Goal: Transaction & Acquisition: Download file/media

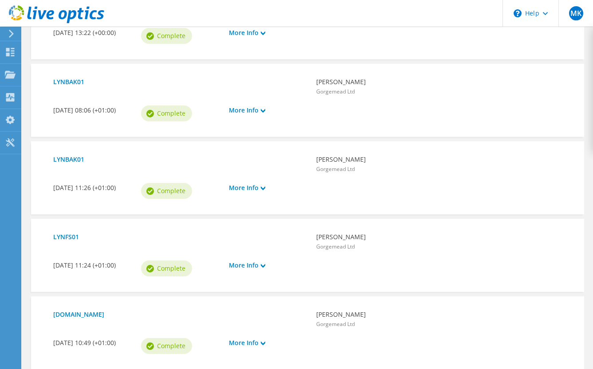
scroll to position [618, 0]
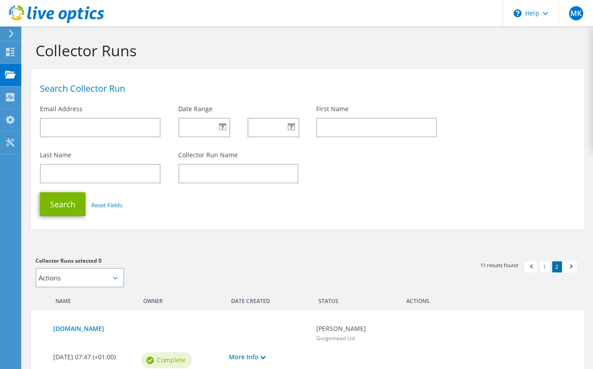
click at [221, 130] on div at bounding box center [203, 128] width 51 height 20
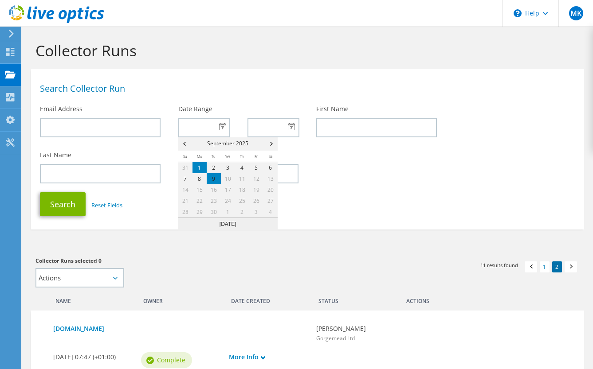
click at [199, 168] on link "1" at bounding box center [200, 167] width 14 height 11
type input "[DATE]"
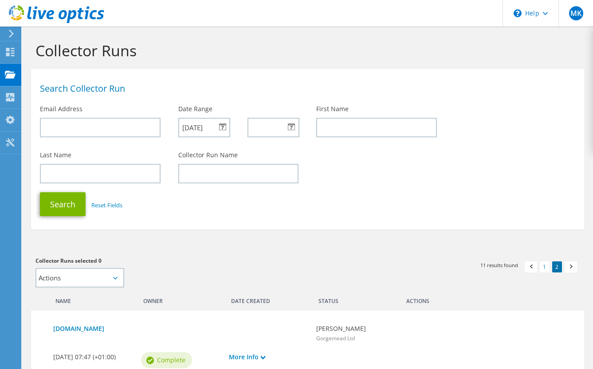
click at [292, 130] on div at bounding box center [273, 128] width 51 height 20
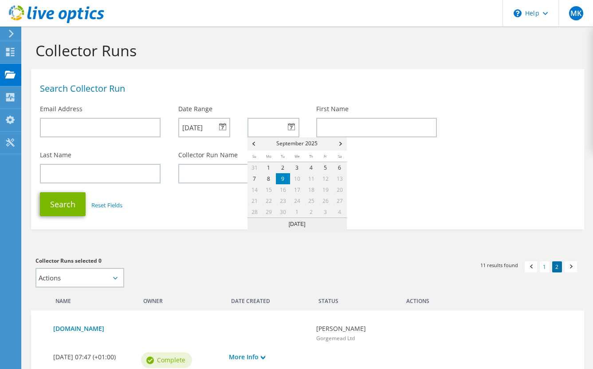
click at [284, 177] on link "9" at bounding box center [283, 178] width 14 height 11
type input "09/09/2025"
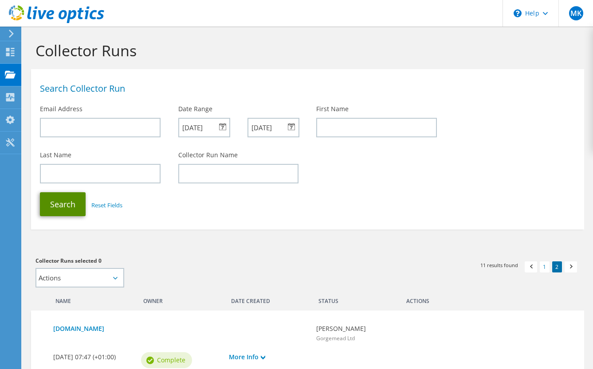
click at [75, 202] on button "Search" at bounding box center [63, 205] width 46 height 24
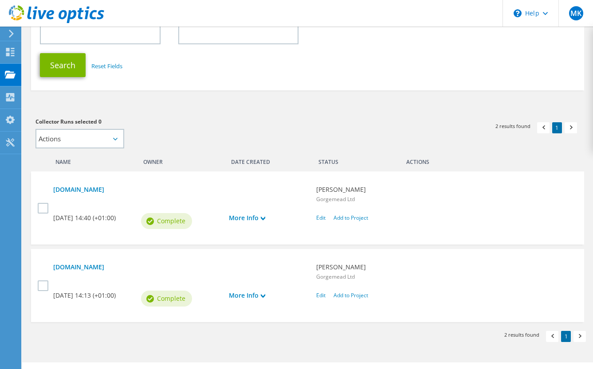
scroll to position [142, 0]
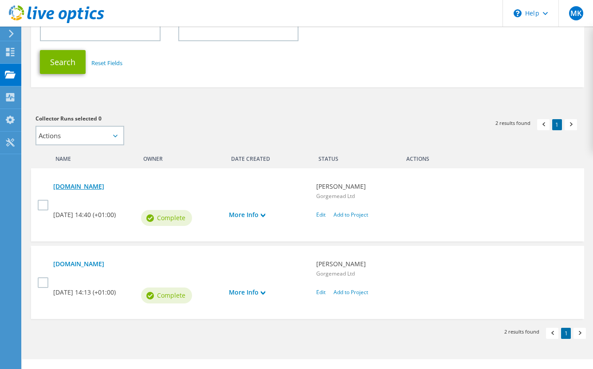
click at [108, 188] on link "lynes07.cohenschemist.co.uk" at bounding box center [180, 187] width 254 height 10
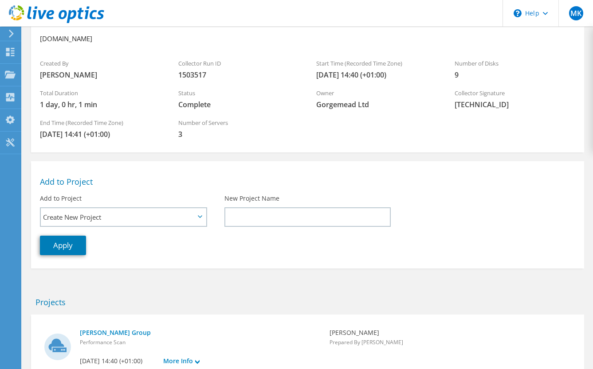
scroll to position [96, 0]
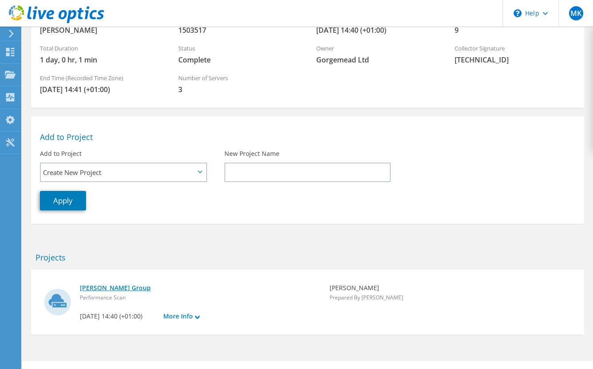
click at [102, 288] on link "Cohens Group" at bounding box center [200, 288] width 241 height 10
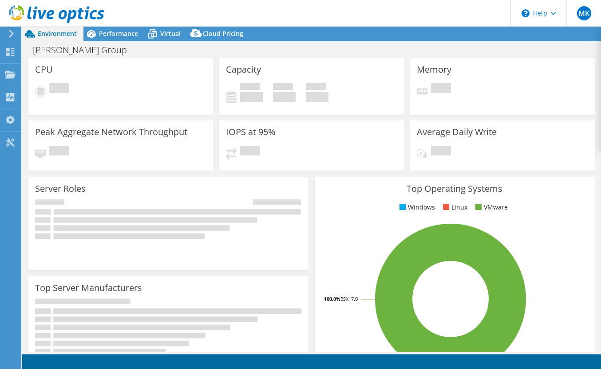
select select "USD"
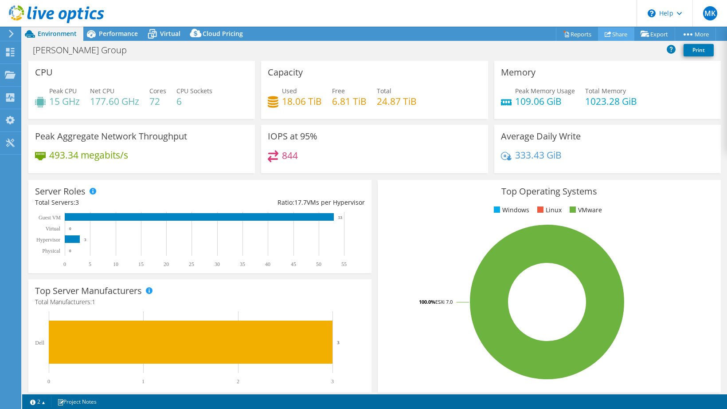
click at [600, 37] on link "Share" at bounding box center [616, 34] width 36 height 14
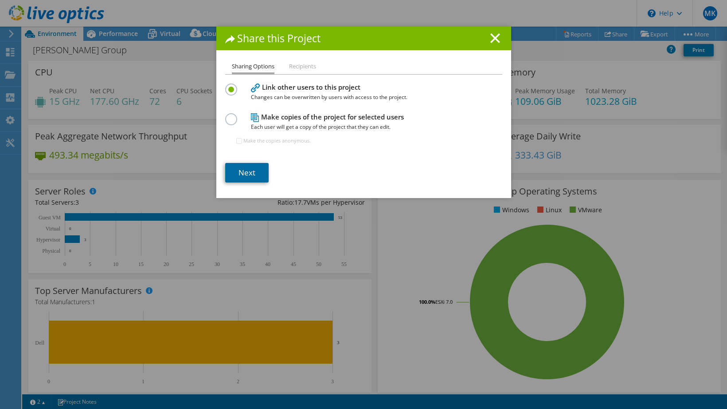
click at [246, 174] on link "Next" at bounding box center [246, 173] width 43 height 20
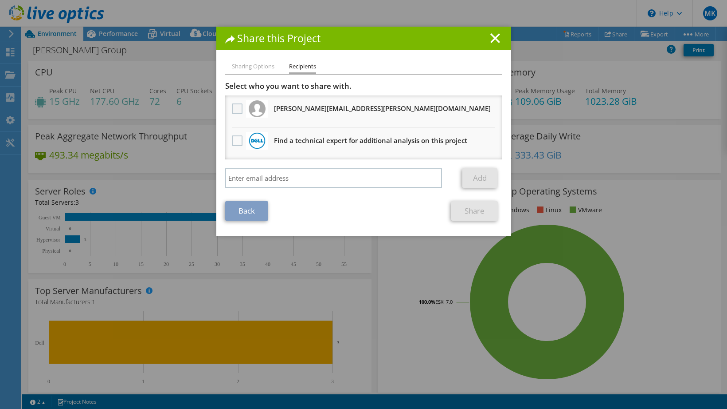
click at [233, 111] on label at bounding box center [238, 108] width 13 height 11
click at [0, 0] on input "checkbox" at bounding box center [0, 0] width 0 height 0
click at [468, 212] on link "Share" at bounding box center [475, 211] width 47 height 20
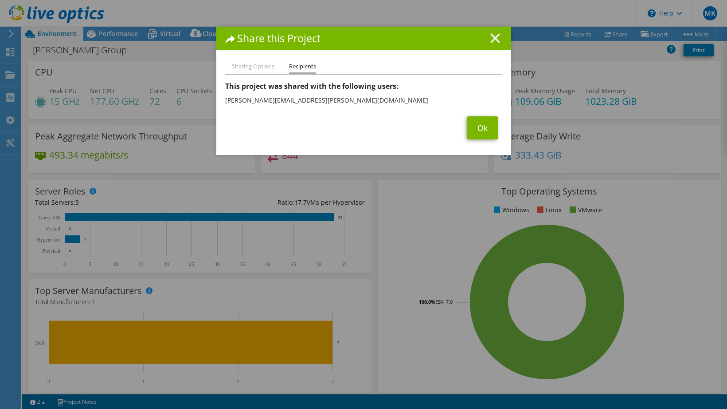
click at [492, 37] on line at bounding box center [495, 38] width 9 height 9
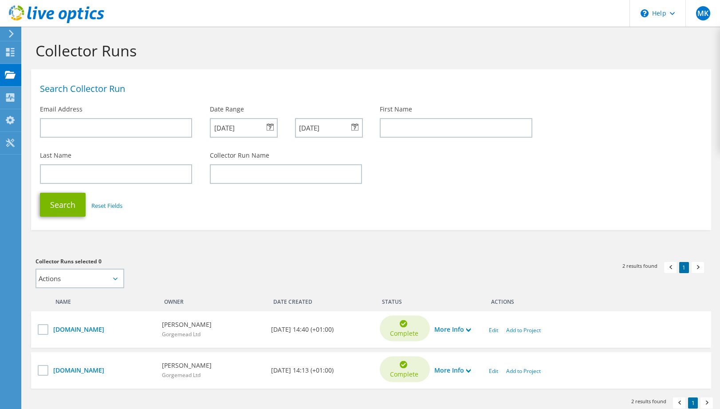
scroll to position [47, 0]
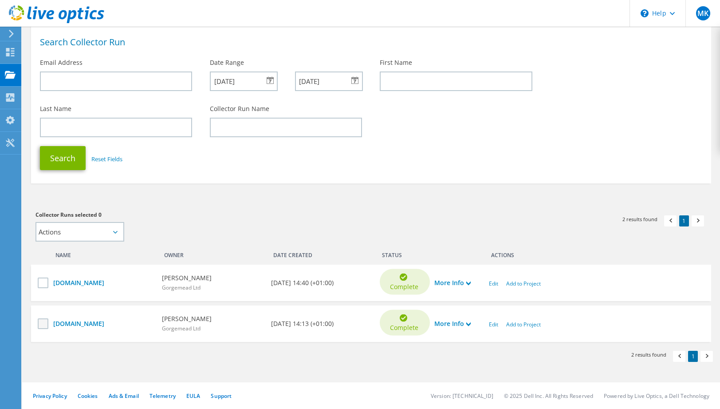
click at [45, 324] on label at bounding box center [44, 323] width 13 height 11
click at [0, 0] on input "checkbox" at bounding box center [0, 0] width 0 height 0
click at [92, 324] on link "lynes03.cohenschemist.co.uk" at bounding box center [103, 323] width 100 height 10
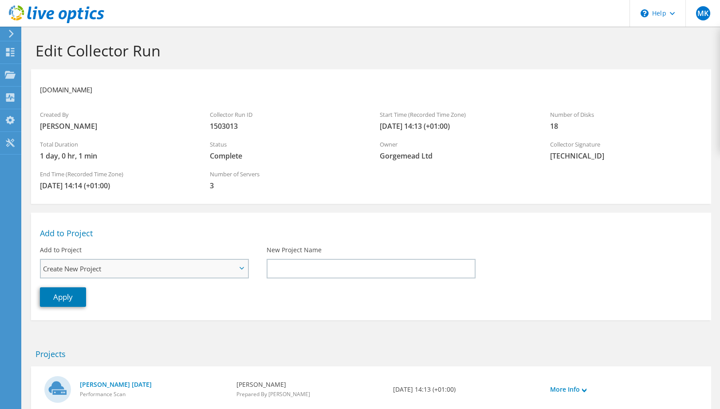
click at [141, 271] on span "Create New Project" at bounding box center [139, 268] width 193 height 11
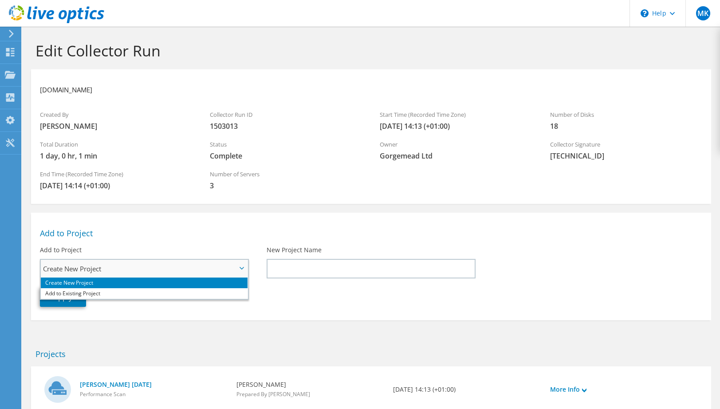
click at [141, 271] on span "Create New Project" at bounding box center [139, 268] width 193 height 11
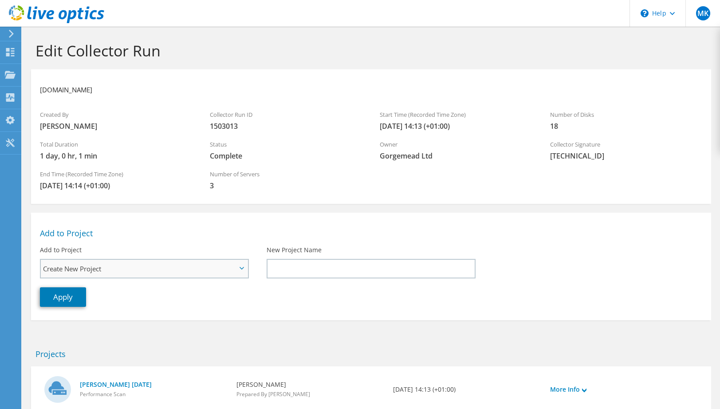
click at [138, 274] on span "Create New Project" at bounding box center [144, 268] width 207 height 18
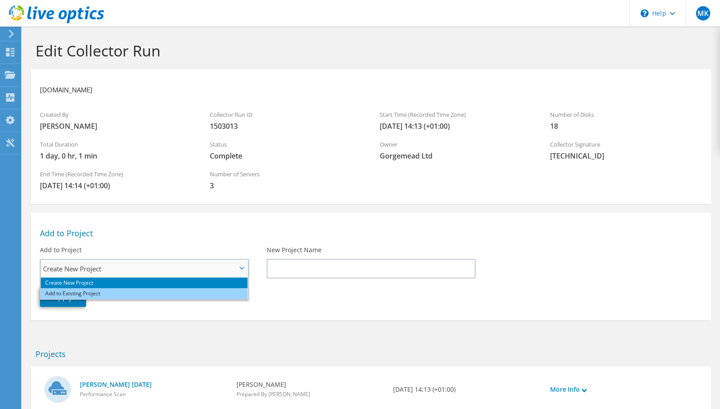
click at [119, 293] on li "Add to Existing Project" at bounding box center [144, 293] width 207 height 11
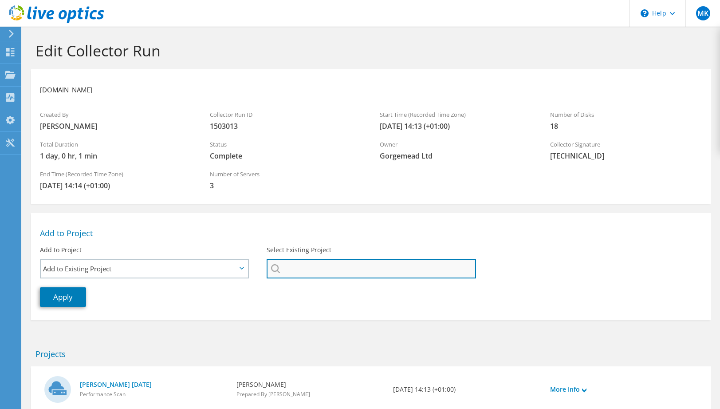
click at [304, 270] on input "Select Existing Project" at bounding box center [371, 269] width 209 height 20
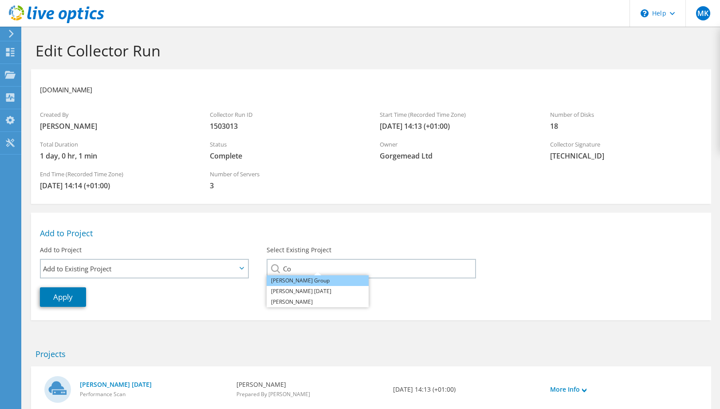
click at [282, 281] on li "[PERSON_NAME] Group" at bounding box center [318, 280] width 102 height 11
type input "[PERSON_NAME] Group"
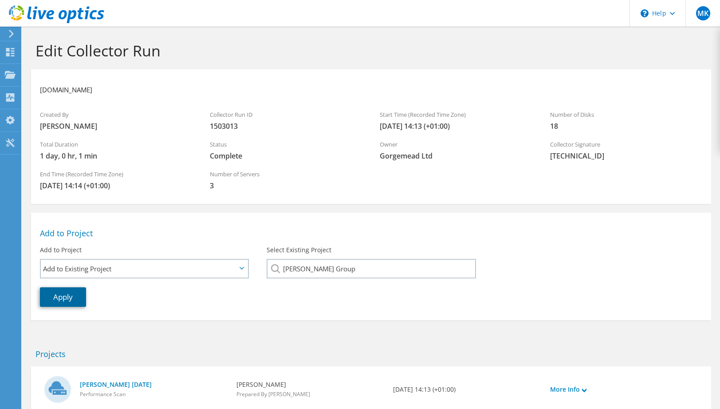
click at [55, 299] on link "Apply" at bounding box center [63, 297] width 46 height 20
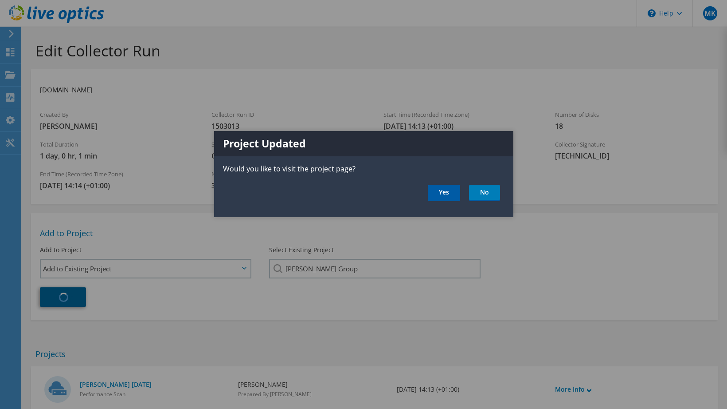
click at [442, 194] on link "Yes" at bounding box center [444, 193] width 32 height 16
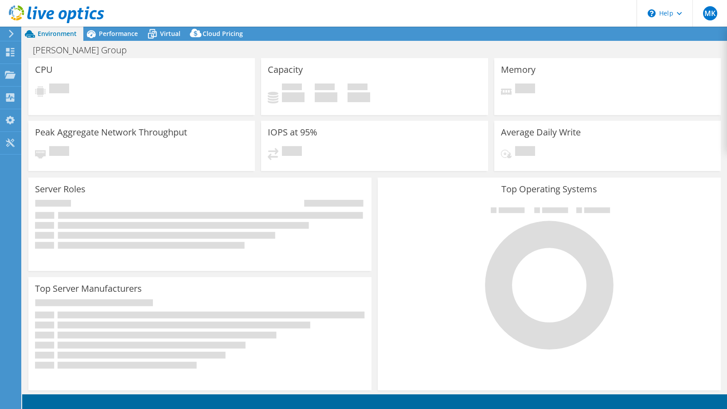
select select "USD"
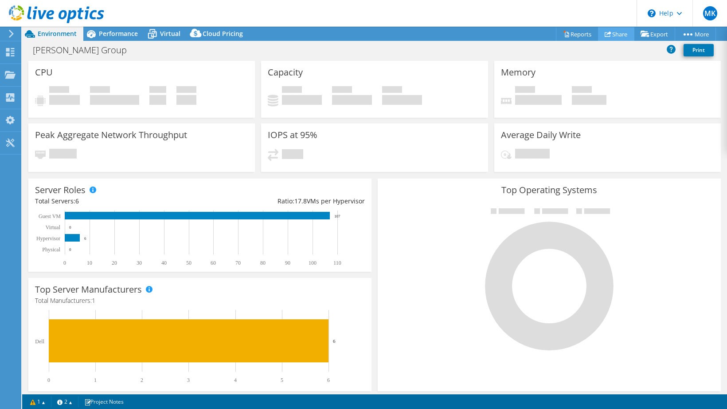
click at [617, 35] on link "Share" at bounding box center [616, 34] width 36 height 14
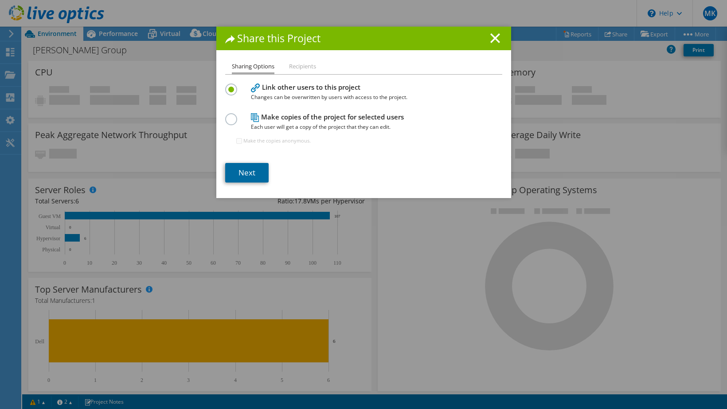
click at [243, 175] on link "Next" at bounding box center [246, 173] width 43 height 20
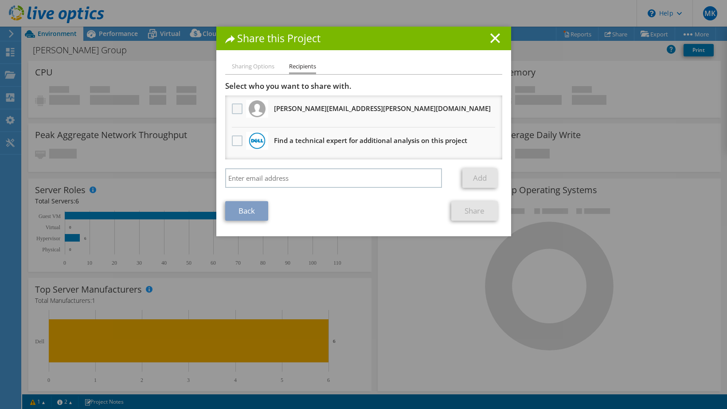
click at [237, 110] on label at bounding box center [238, 108] width 13 height 11
click at [0, 0] on input "checkbox" at bounding box center [0, 0] width 0 height 0
click at [480, 211] on link "Share" at bounding box center [475, 211] width 47 height 20
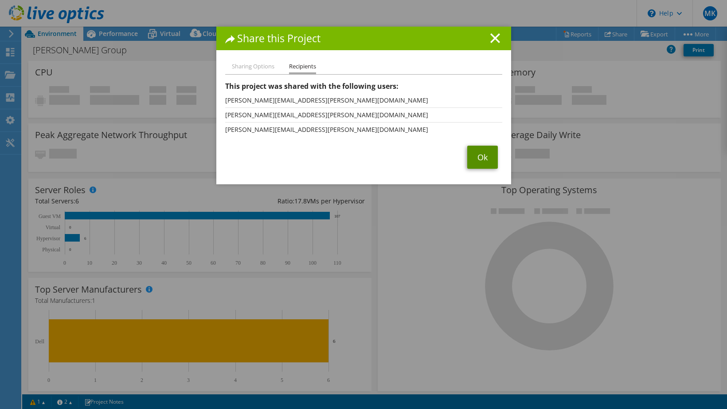
click at [480, 155] on link "Ok" at bounding box center [483, 156] width 31 height 23
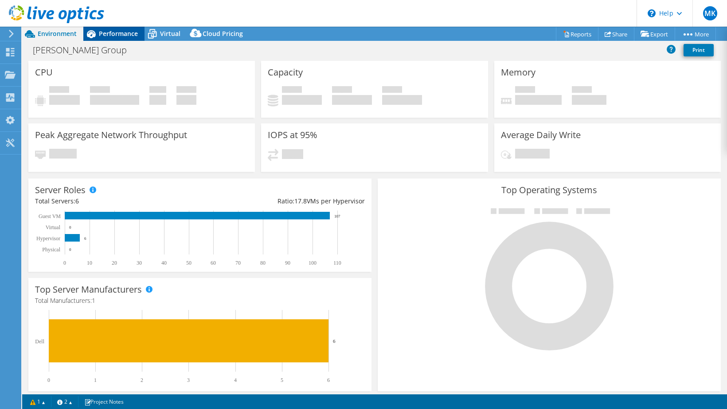
click at [123, 33] on span "Performance" at bounding box center [118, 33] width 39 height 8
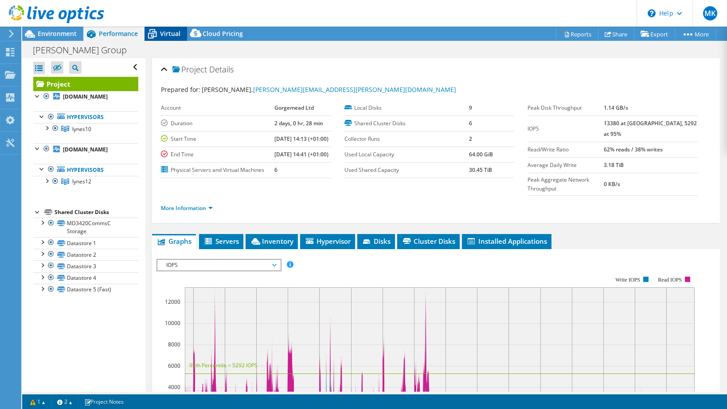
click at [158, 36] on icon at bounding box center [153, 34] width 16 height 16
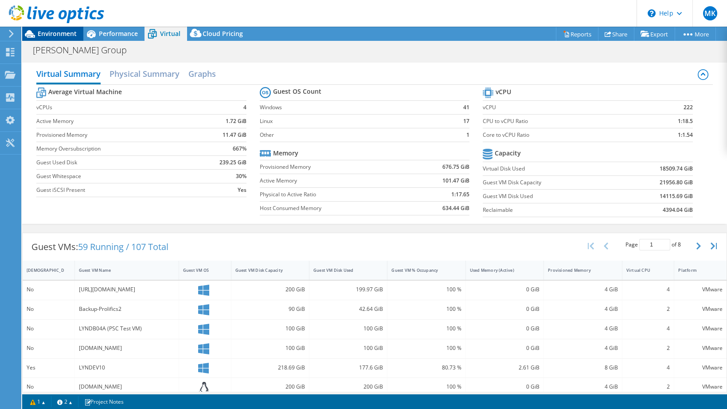
click at [65, 35] on span "Environment" at bounding box center [57, 33] width 39 height 8
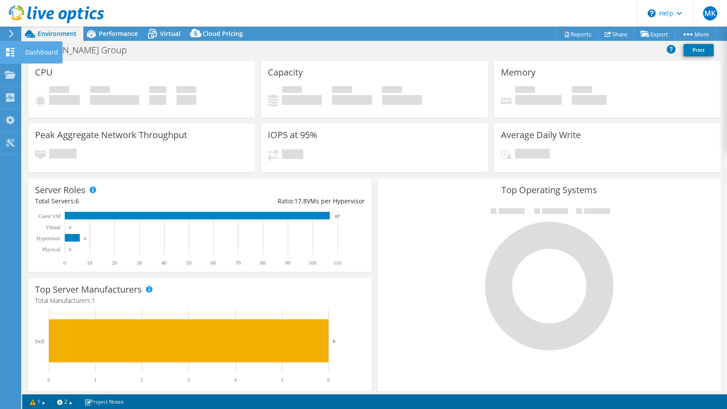
click at [13, 55] on icon at bounding box center [10, 52] width 11 height 8
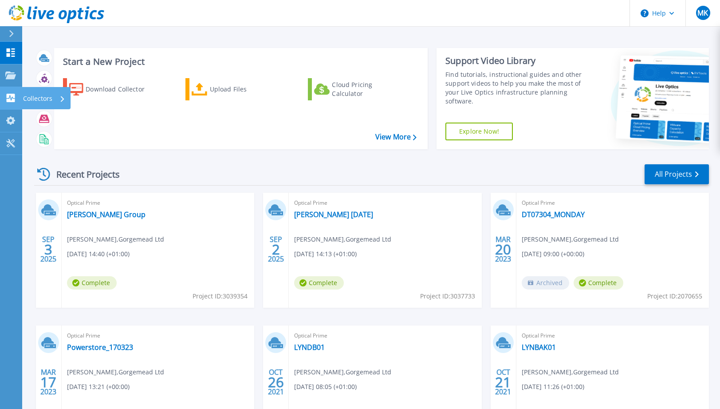
click at [39, 98] on p "Collectors" at bounding box center [37, 98] width 29 height 23
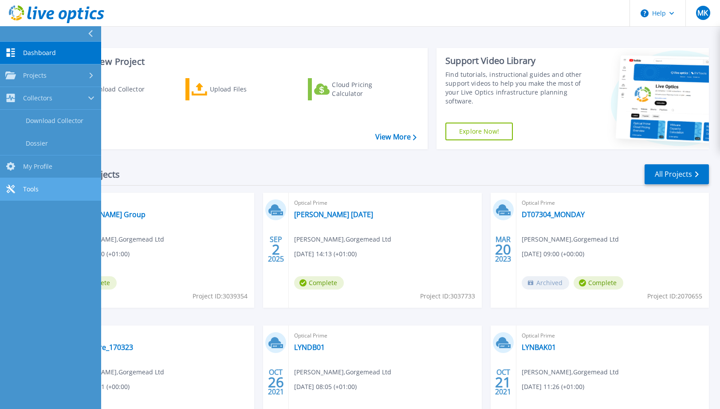
click at [38, 187] on span "Tools" at bounding box center [31, 189] width 16 height 8
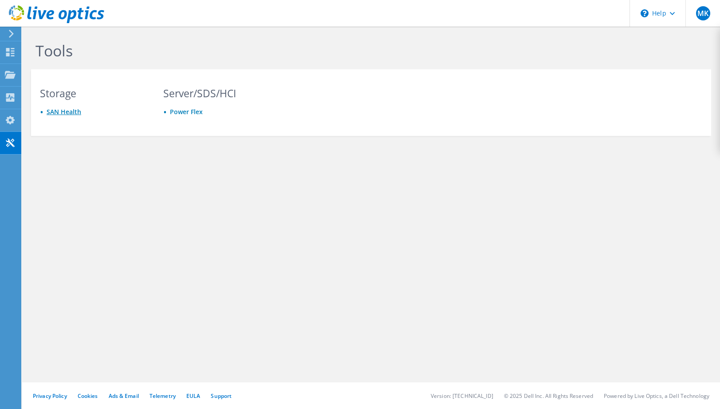
click at [62, 111] on link "SAN Health" at bounding box center [64, 111] width 35 height 8
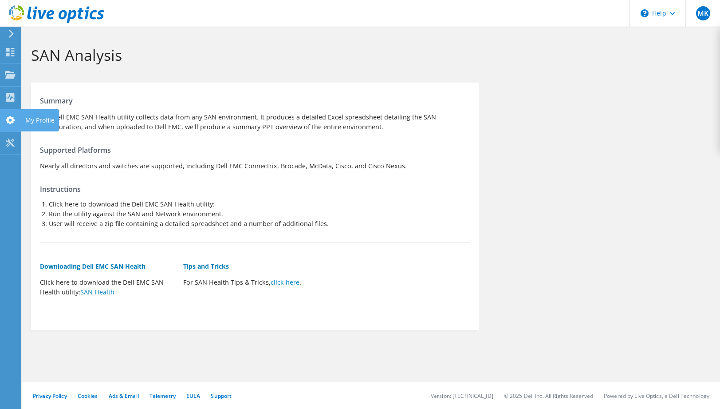
click at [12, 122] on use at bounding box center [10, 120] width 9 height 8
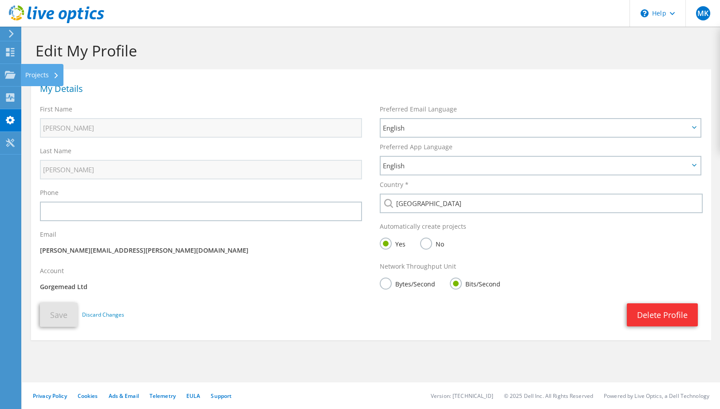
click at [10, 77] on use at bounding box center [10, 75] width 11 height 8
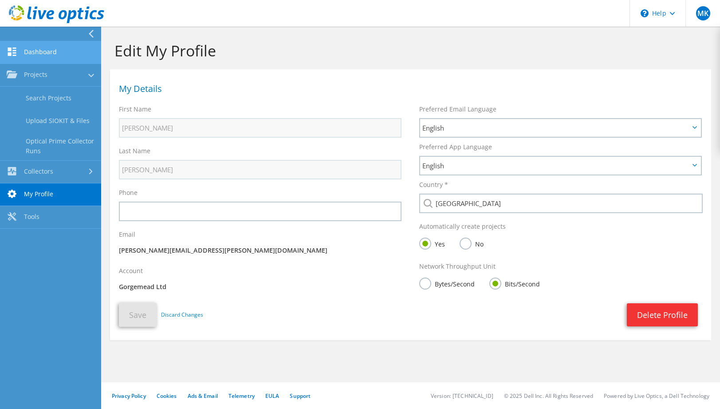
click at [24, 54] on link "Dashboard" at bounding box center [50, 52] width 101 height 23
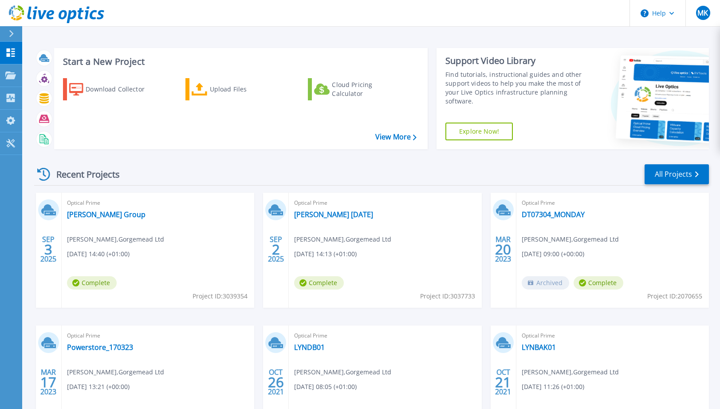
click at [593, 282] on span "Complete" at bounding box center [599, 282] width 50 height 13
click at [552, 216] on link "DT07304_MONDAY" at bounding box center [553, 214] width 63 height 9
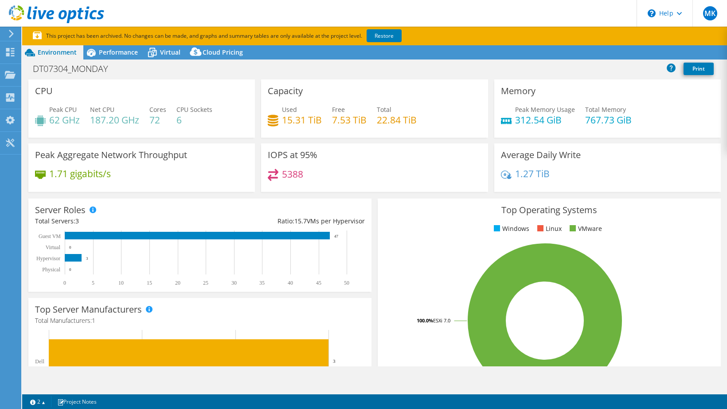
select select "USD"
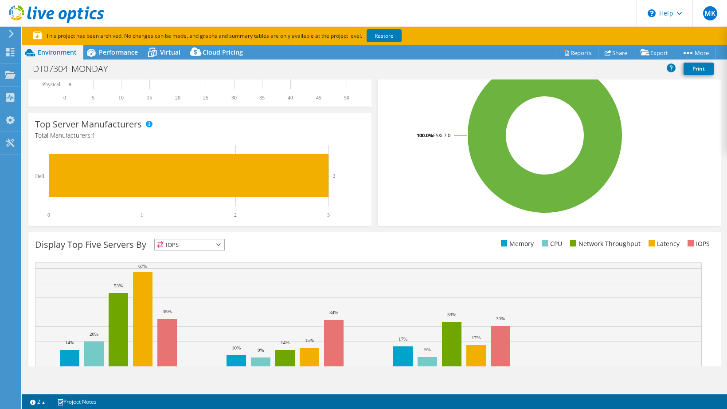
scroll to position [4, 0]
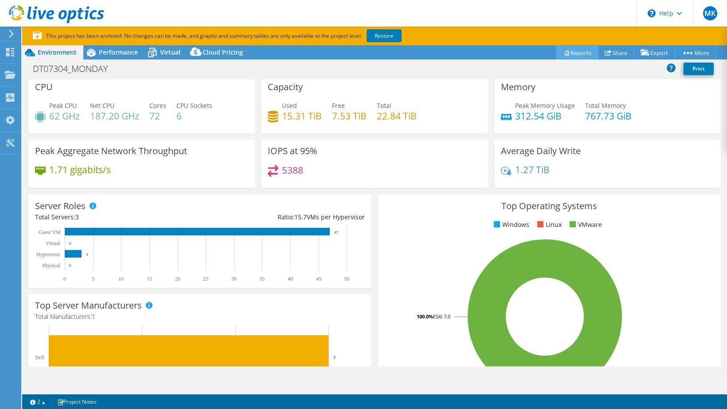
click at [583, 54] on link "Reports" at bounding box center [577, 53] width 43 height 14
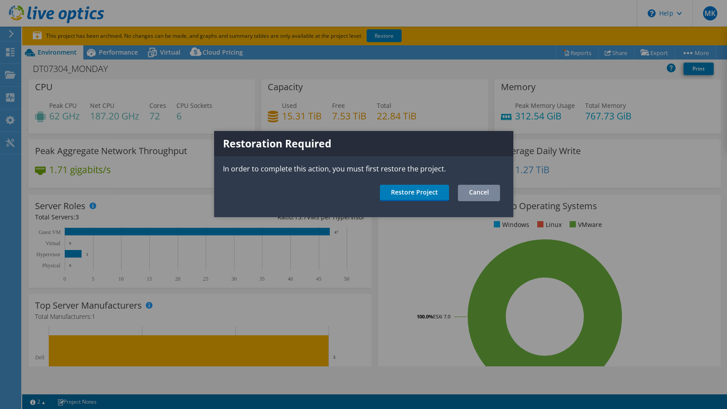
click at [482, 193] on link "Cancel" at bounding box center [479, 193] width 42 height 16
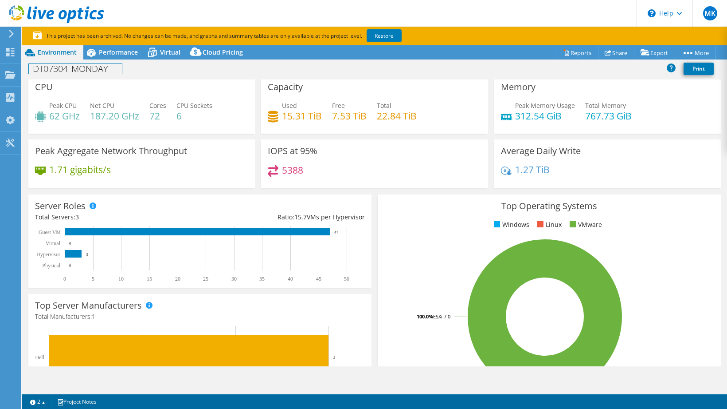
click at [86, 72] on h1 "DT07304_MONDAY" at bounding box center [75, 69] width 93 height 10
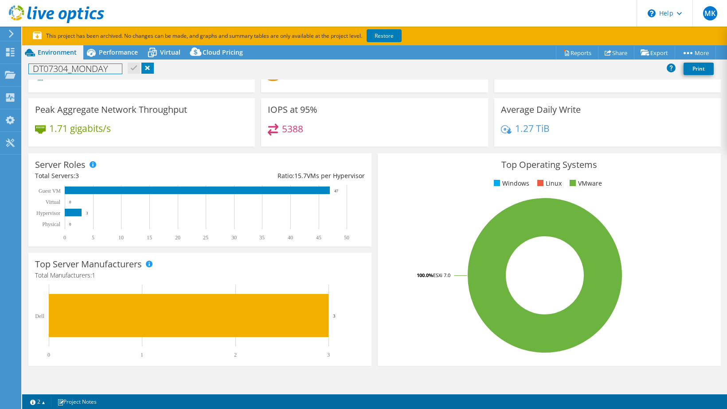
scroll to position [0, 0]
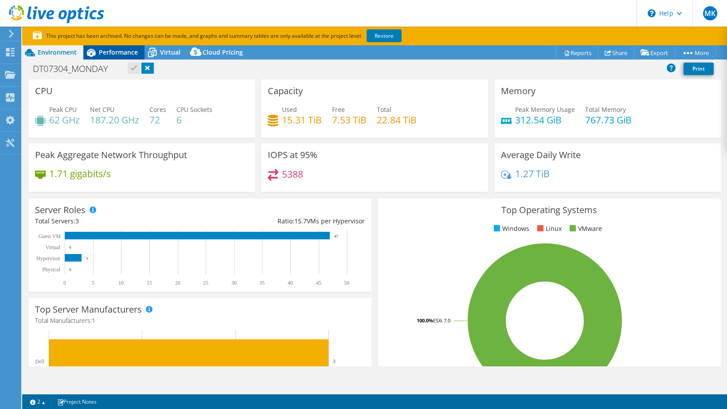
click at [121, 55] on span "Performance" at bounding box center [118, 52] width 39 height 8
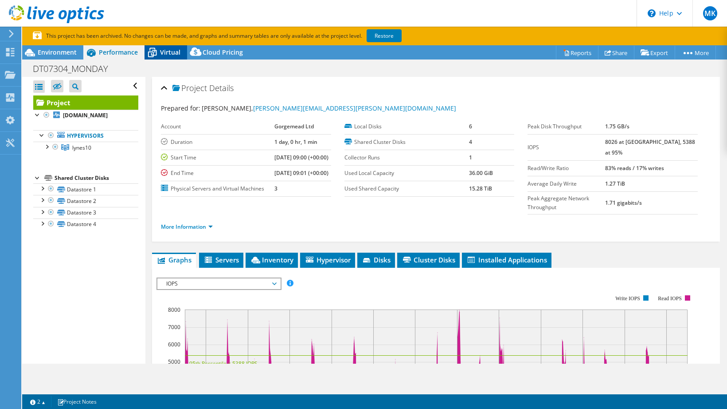
click at [171, 53] on span "Virtual" at bounding box center [170, 52] width 20 height 8
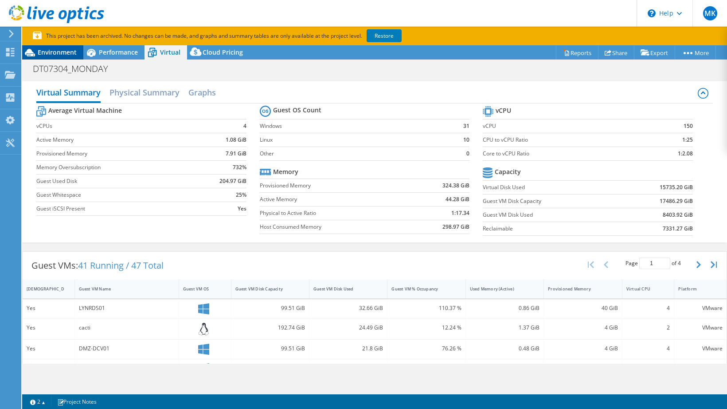
click at [67, 53] on span "Environment" at bounding box center [57, 52] width 39 height 8
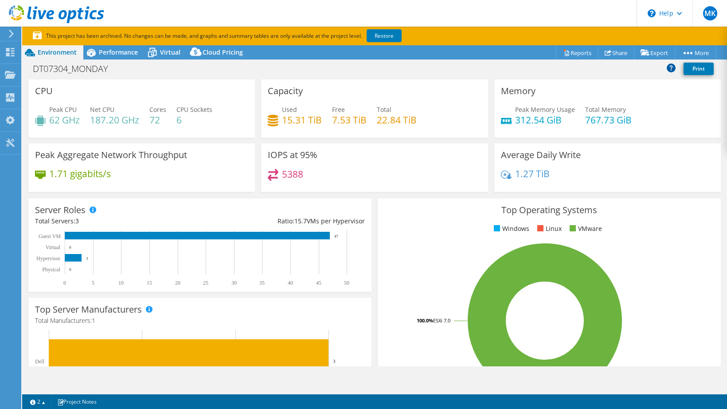
click at [672, 68] on icon at bounding box center [671, 67] width 9 height 9
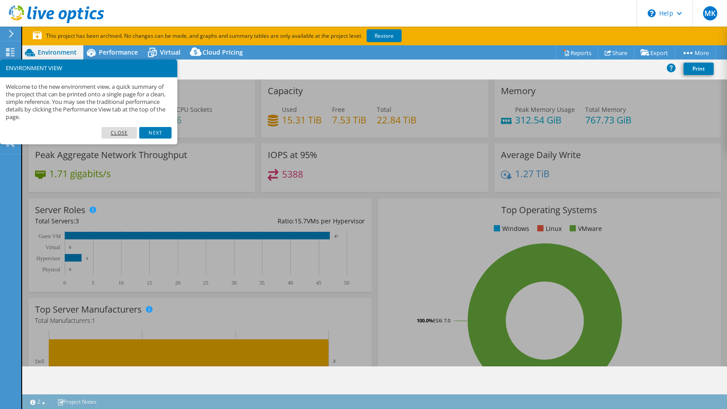
click at [124, 131] on link "Close" at bounding box center [120, 133] width 36 height 12
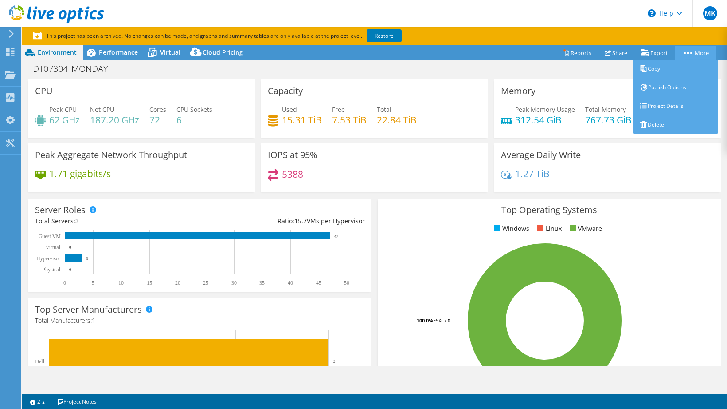
click at [700, 52] on link "More" at bounding box center [695, 53] width 41 height 14
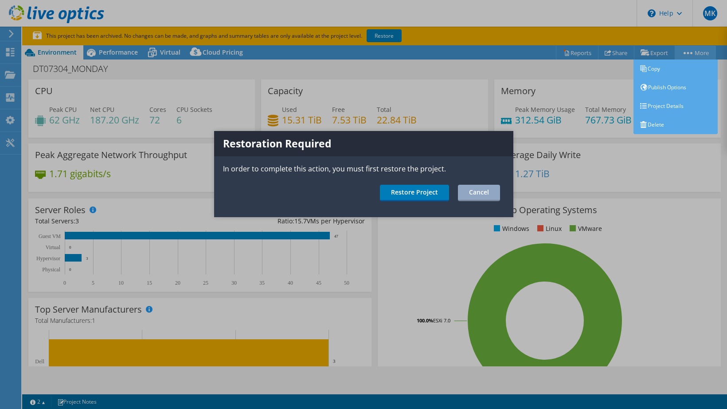
click at [700, 52] on div at bounding box center [363, 204] width 727 height 409
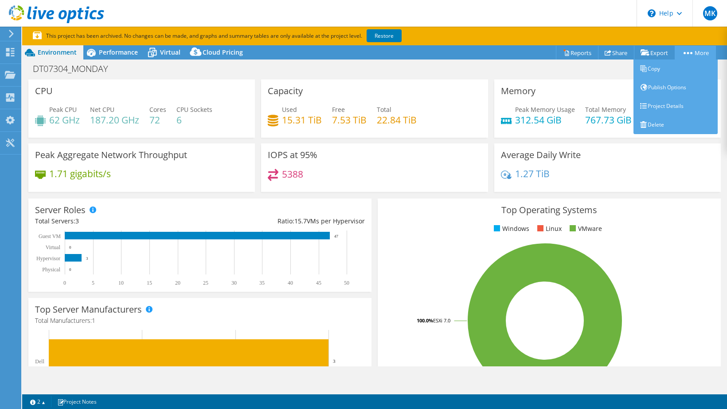
click at [694, 54] on link "More" at bounding box center [695, 53] width 41 height 14
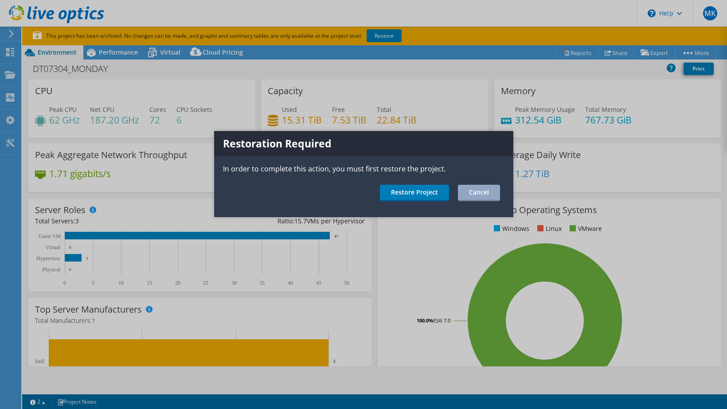
click at [693, 54] on div at bounding box center [363, 204] width 727 height 409
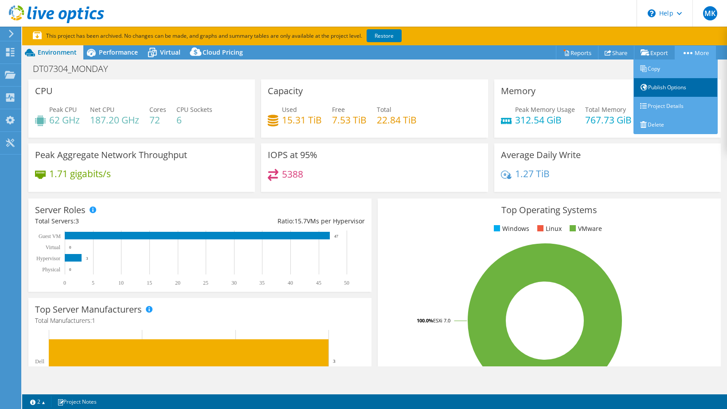
click at [674, 86] on link "Publish Options" at bounding box center [676, 87] width 84 height 19
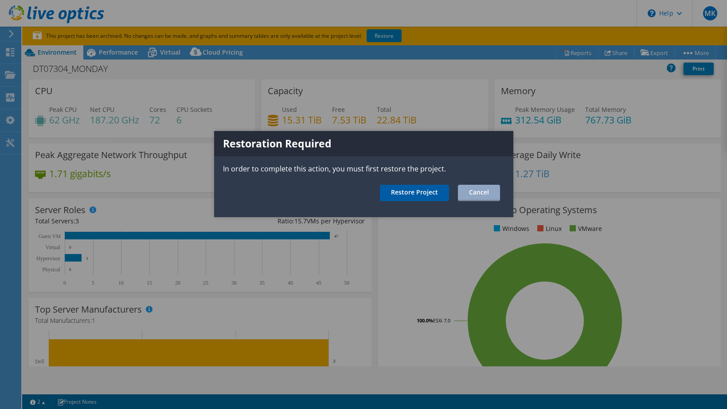
click at [425, 194] on link "Restore Project" at bounding box center [414, 193] width 69 height 16
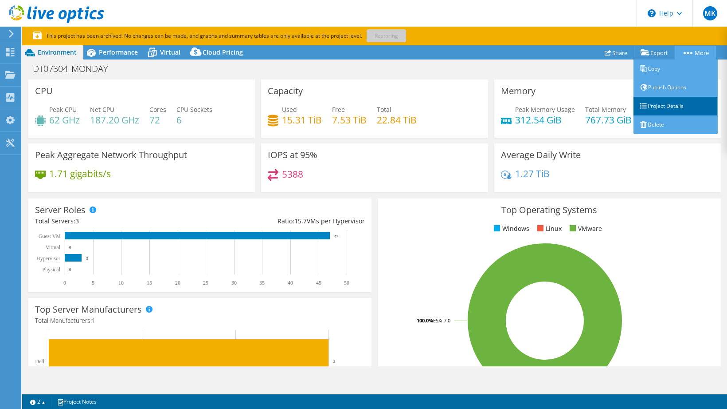
click at [655, 103] on link "Project Details" at bounding box center [676, 106] width 84 height 19
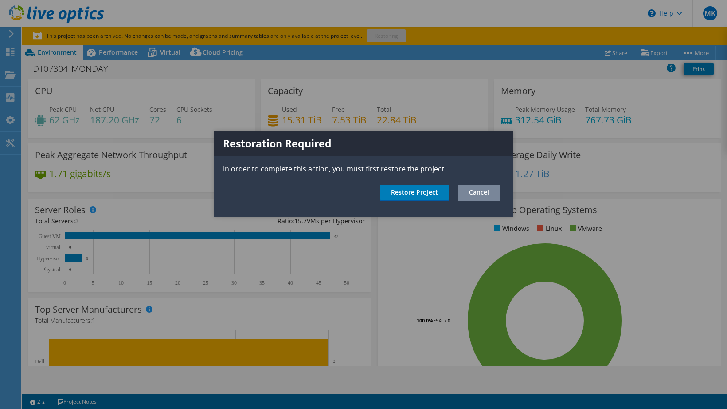
click at [490, 189] on link "Cancel" at bounding box center [479, 193] width 42 height 16
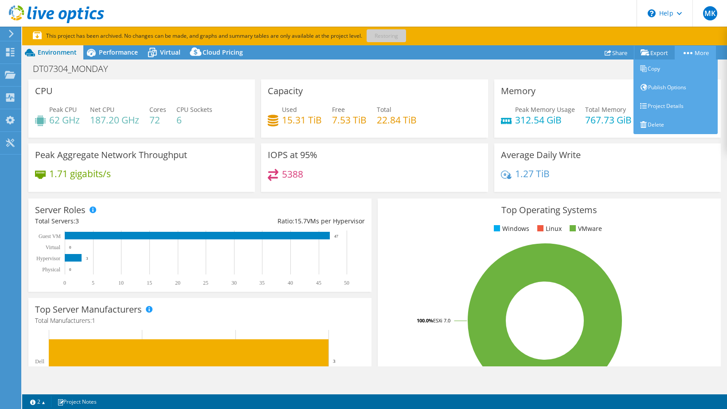
click at [682, 55] on link "More" at bounding box center [695, 53] width 41 height 14
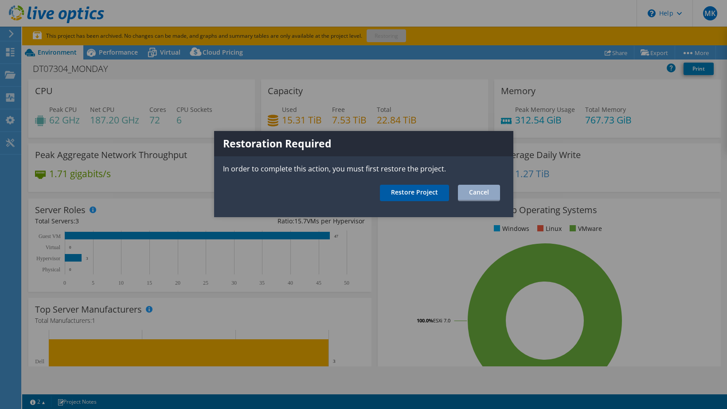
click at [429, 189] on link "Restore Project" at bounding box center [414, 193] width 69 height 16
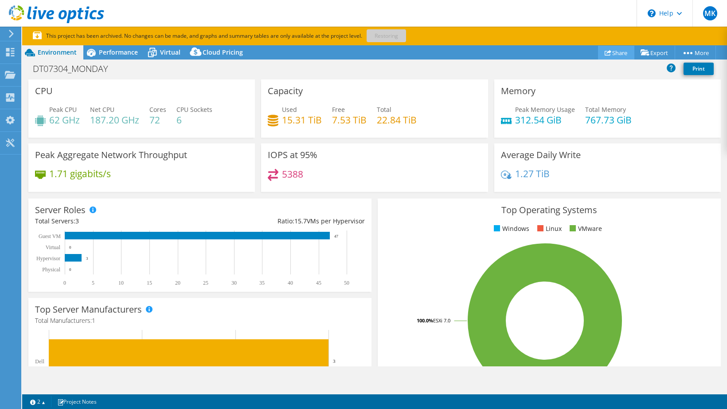
click at [617, 54] on link "Share" at bounding box center [616, 53] width 36 height 14
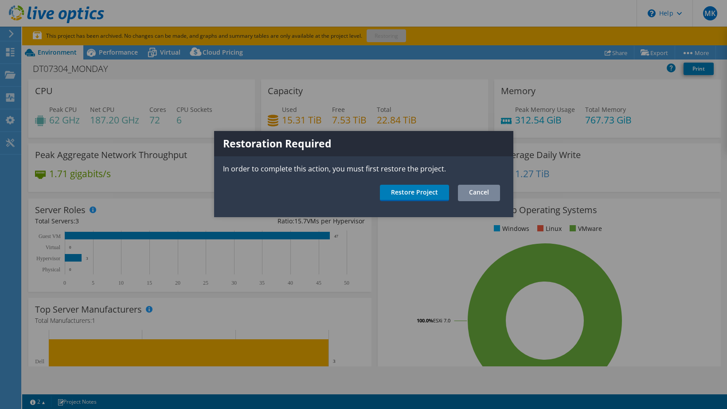
click at [491, 190] on link "Cancel" at bounding box center [479, 193] width 42 height 16
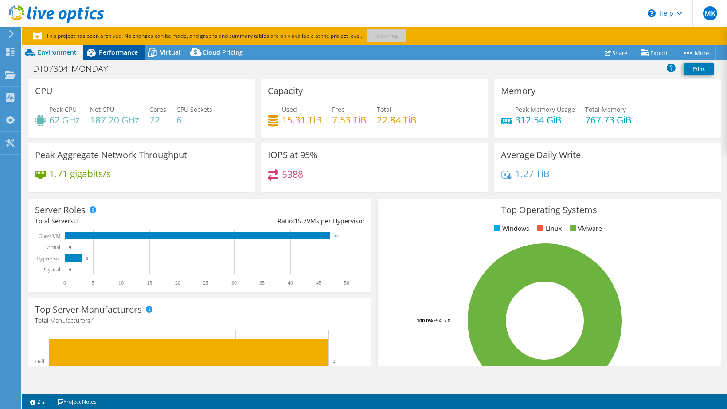
click at [114, 51] on span "Performance" at bounding box center [118, 52] width 39 height 8
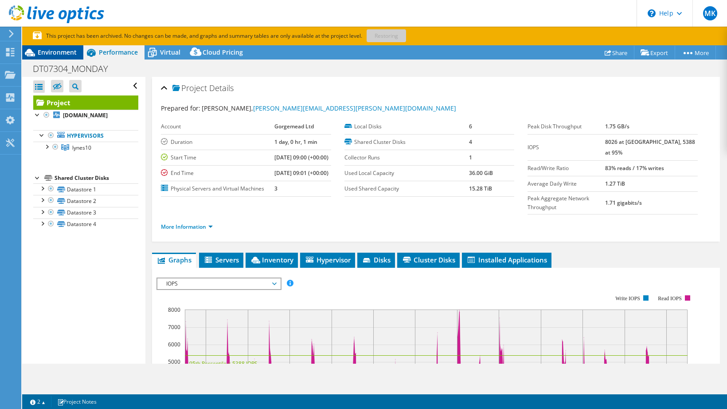
click at [34, 52] on icon at bounding box center [30, 53] width 16 height 16
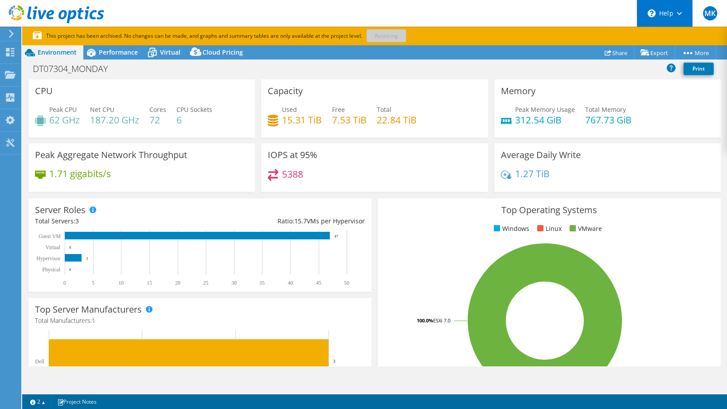
click at [681, 18] on div "\n Help" at bounding box center [665, 13] width 56 height 27
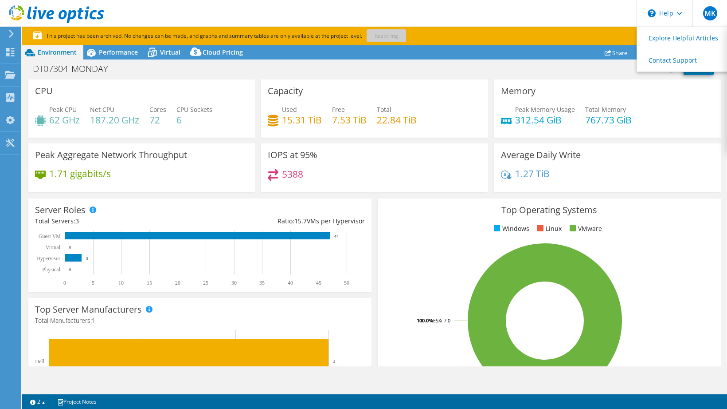
click at [585, 77] on div "DT07304_MONDAY Print" at bounding box center [374, 69] width 705 height 19
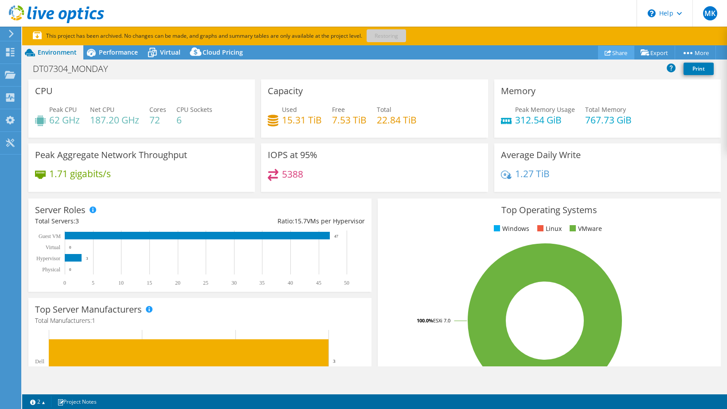
click at [605, 54] on icon at bounding box center [608, 52] width 7 height 7
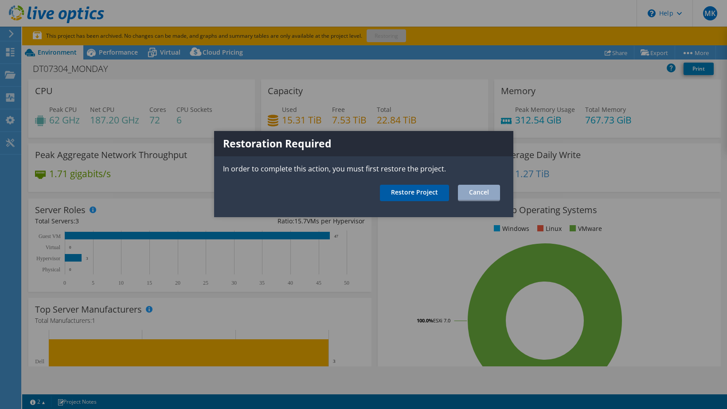
click at [410, 193] on link "Restore Project" at bounding box center [414, 193] width 69 height 16
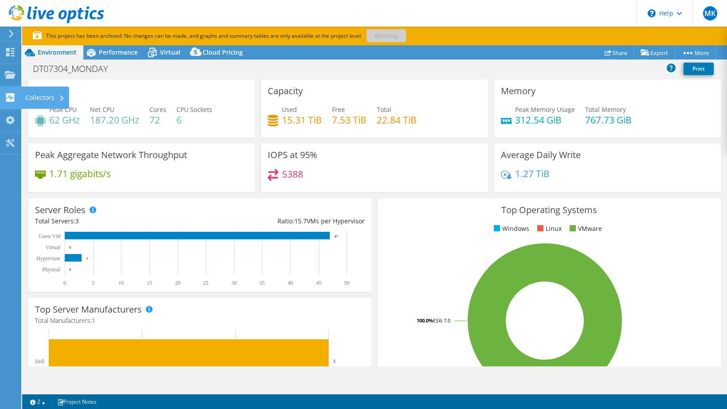
click at [30, 98] on div "Collectors" at bounding box center [45, 97] width 48 height 22
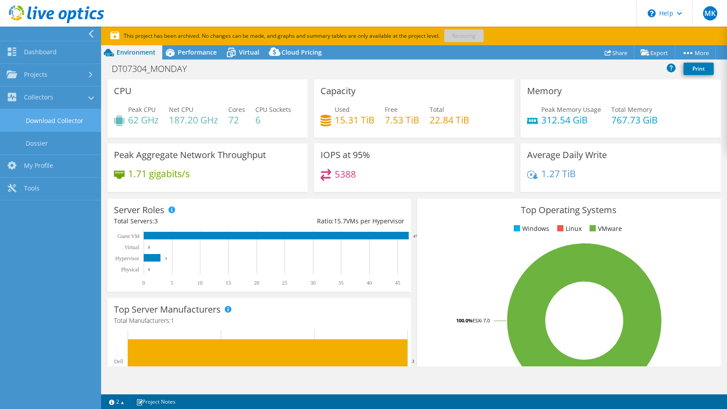
click at [42, 122] on link "Download Collector" at bounding box center [50, 120] width 101 height 23
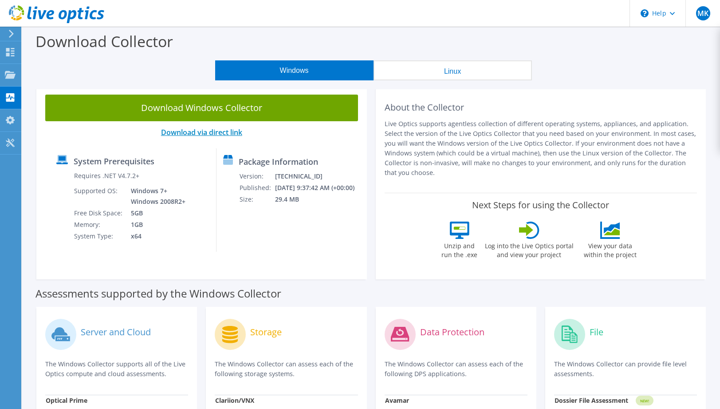
click at [203, 132] on link "Download via direct link" at bounding box center [201, 132] width 81 height 10
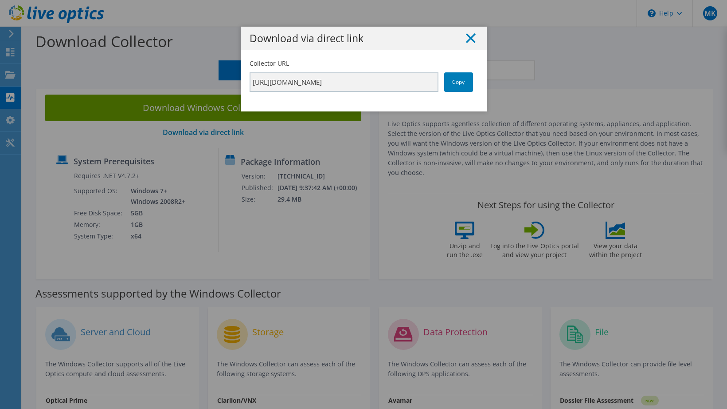
click at [469, 40] on line at bounding box center [471, 38] width 9 height 9
